Goal: Book appointment/travel/reservation

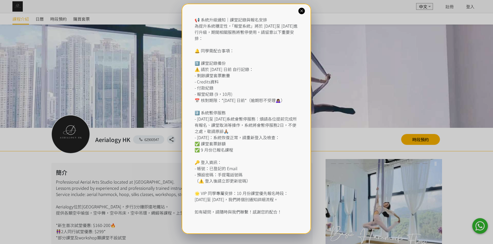
click at [301, 12] on icon at bounding box center [301, 11] width 5 height 5
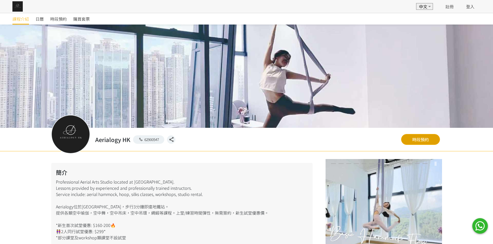
click at [417, 138] on link "時段預約" at bounding box center [420, 139] width 39 height 11
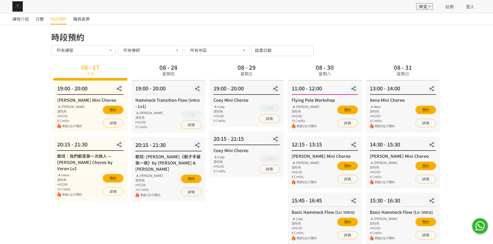
click at [96, 51] on div "所有課程" at bounding box center [83, 50] width 57 height 5
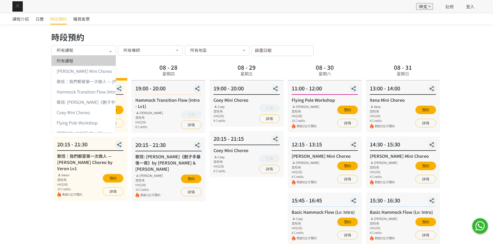
click at [99, 50] on div "所有課程" at bounding box center [83, 50] width 57 height 5
